Goal: Task Accomplishment & Management: Manage account settings

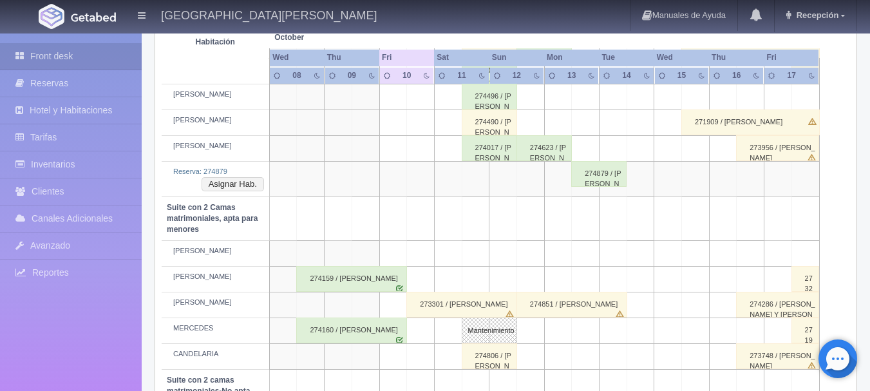
scroll to position [793, 0]
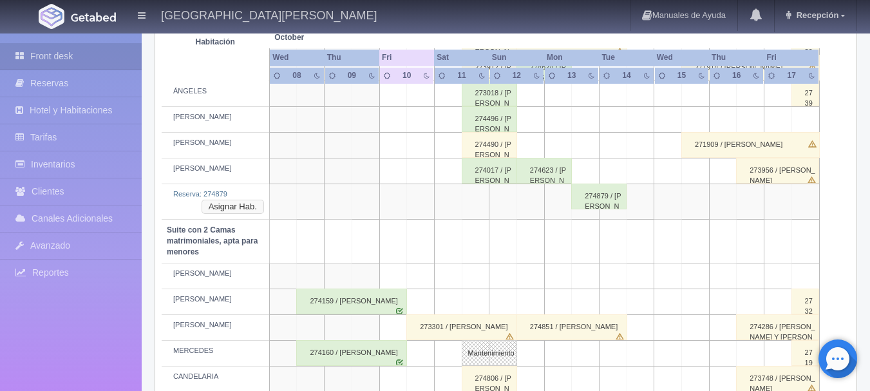
click at [222, 209] on button "Asignar Hab." at bounding box center [233, 207] width 62 height 14
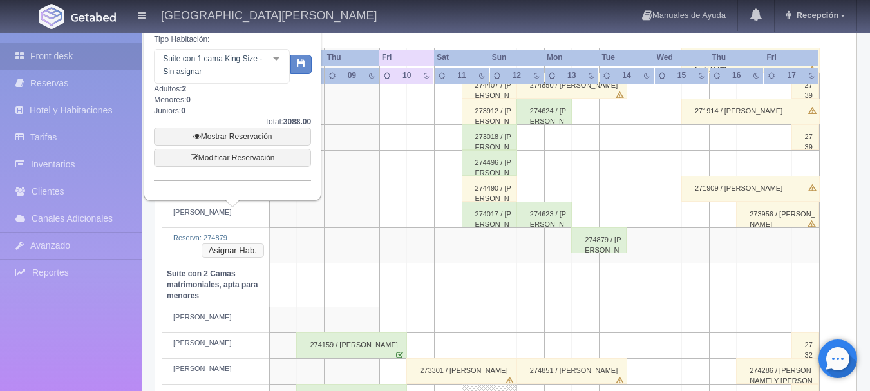
scroll to position [664, 0]
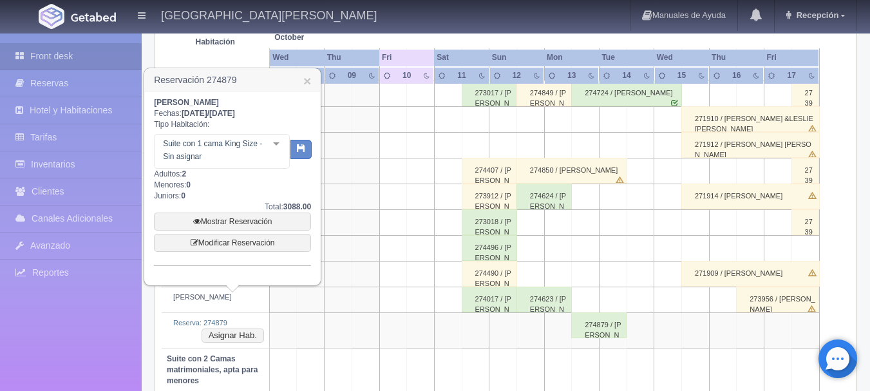
click at [282, 155] on div "Suite con 1 cama King Size - Sin asignar Suite con 1 cama King Size Suite con 1…" at bounding box center [222, 151] width 136 height 35
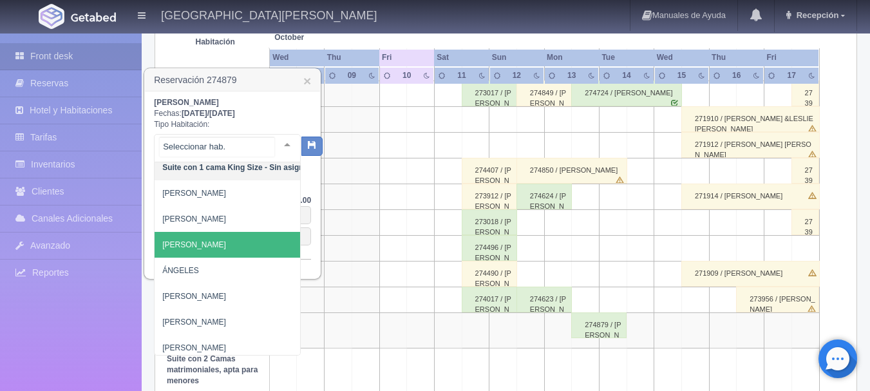
scroll to position [49, 0]
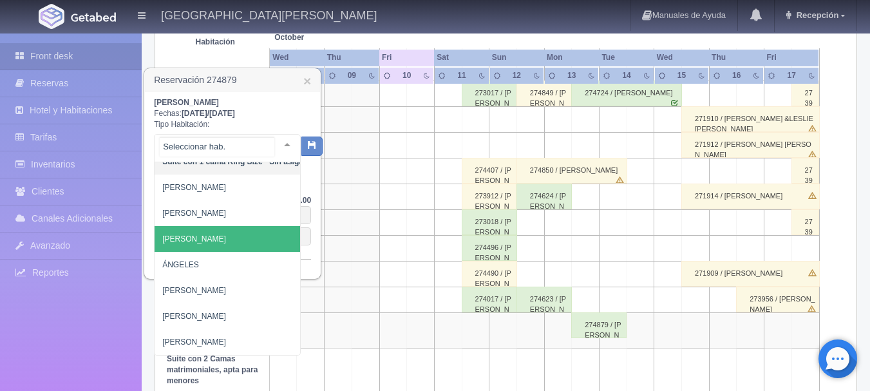
click at [254, 229] on span "[PERSON_NAME]" at bounding box center [237, 239] width 164 height 26
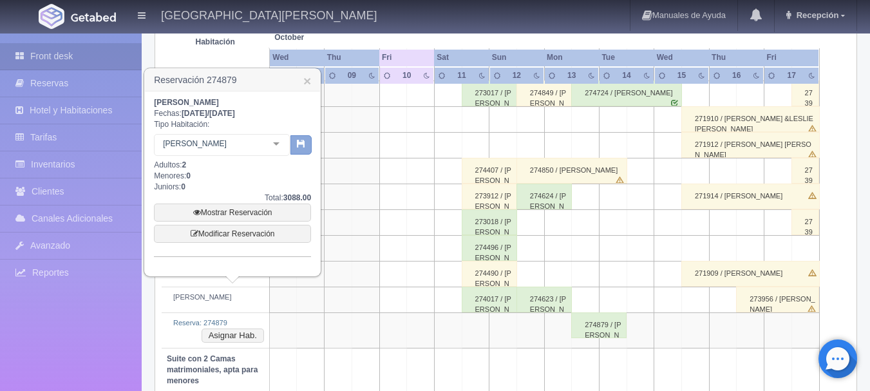
click at [301, 151] on button "button" at bounding box center [300, 144] width 21 height 19
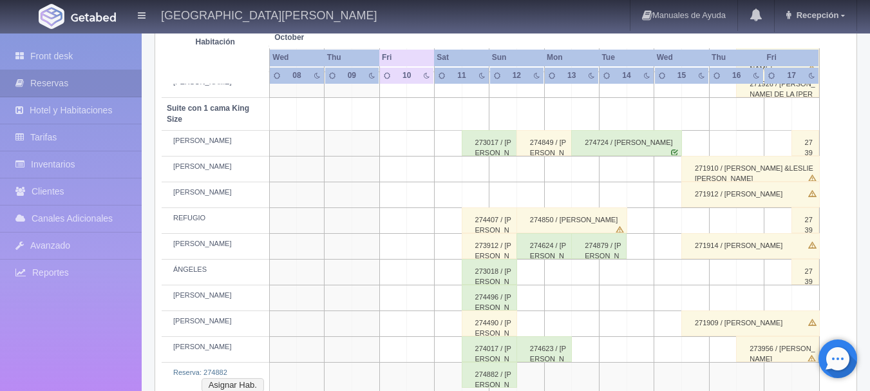
scroll to position [611, 0]
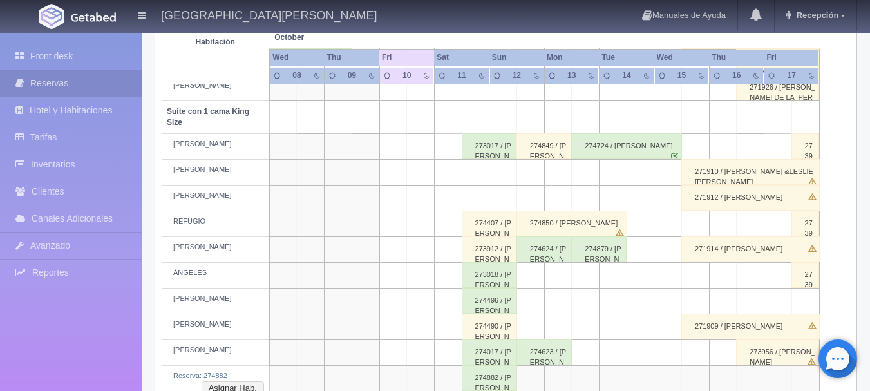
click at [589, 250] on div "274879 / [PERSON_NAME]" at bounding box center [598, 249] width 55 height 26
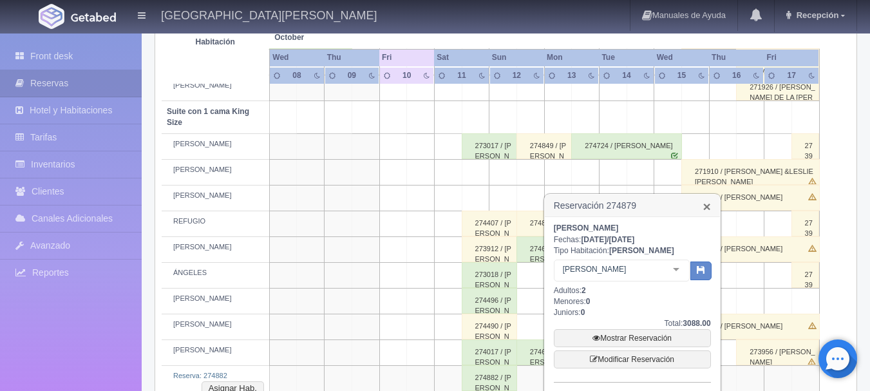
click at [710, 209] on link "×" at bounding box center [706, 207] width 8 height 14
